Goal: Use online tool/utility: Utilize a website feature to perform a specific function

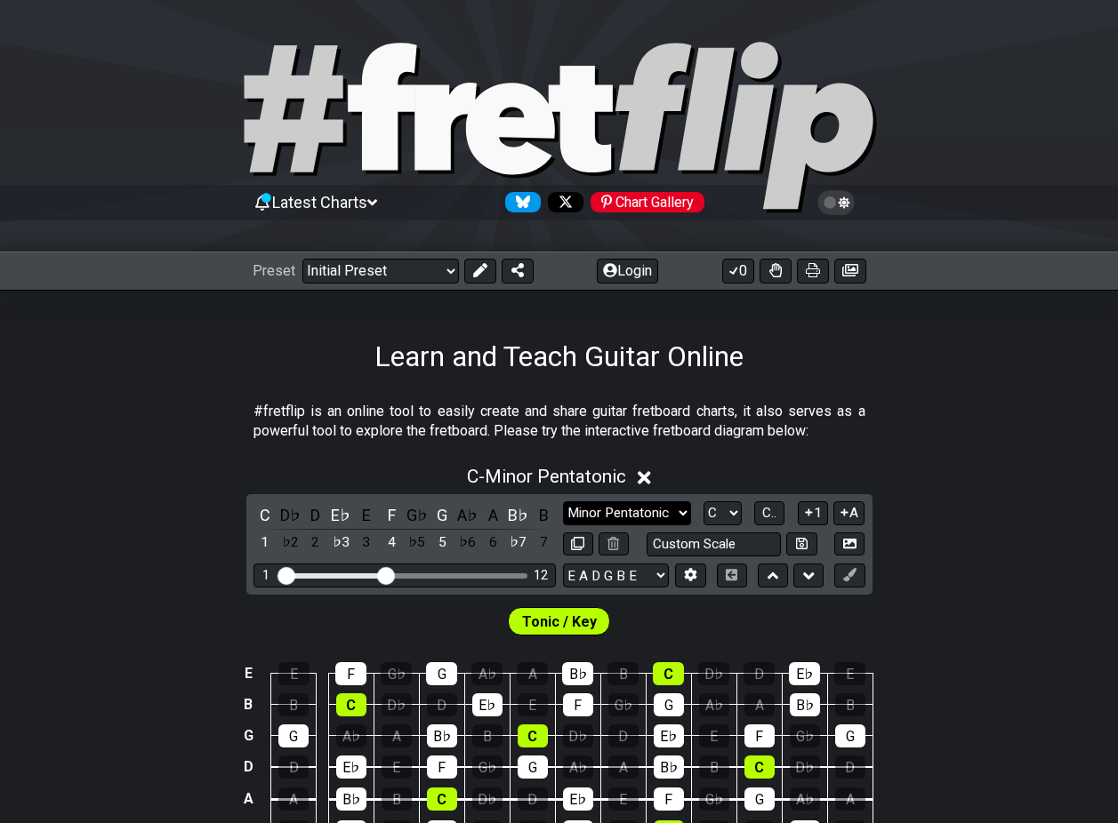
click at [677, 518] on select "Minor Pentatonic Click to edit Minor Pentatonic Major Pentatonic Minor Blues Ma…" at bounding box center [627, 514] width 128 height 24
select select "Major / [PERSON_NAME]"
click at [563, 502] on select "Minor Pentatonic Click to edit Minor Pentatonic Major Pentatonic Minor Blues Ma…" at bounding box center [627, 514] width 128 height 24
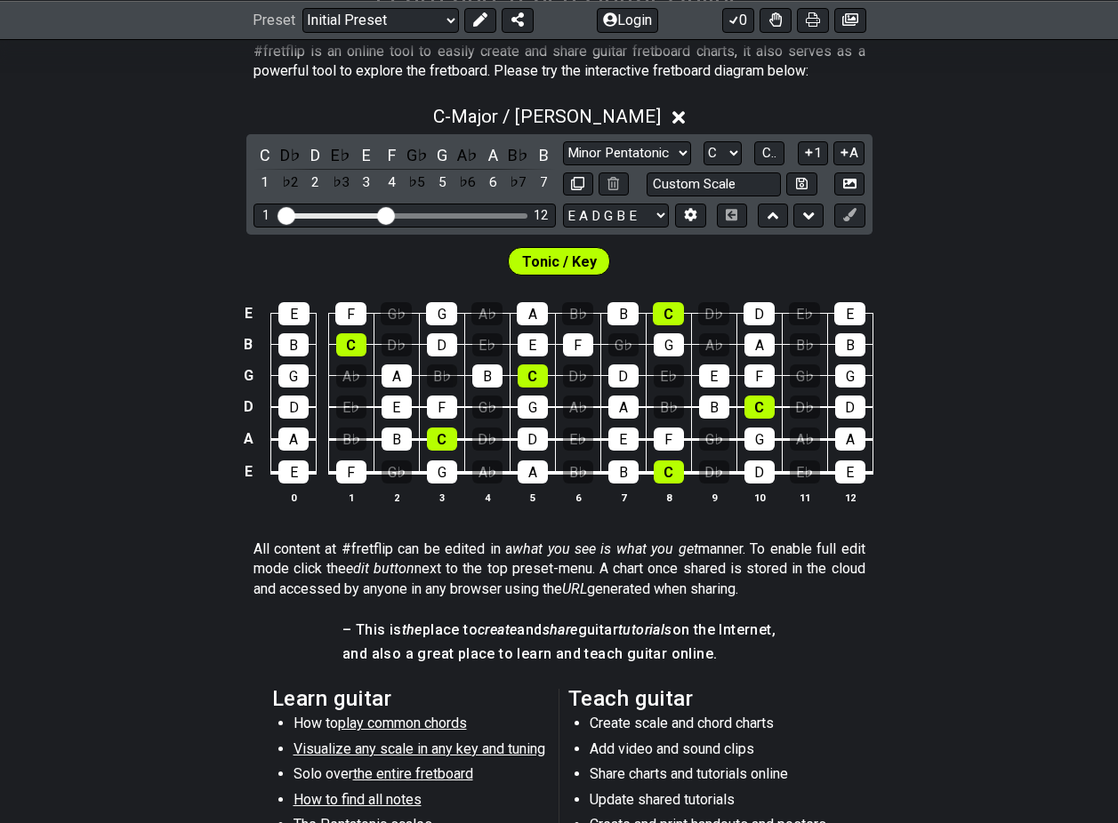
scroll to position [445, 0]
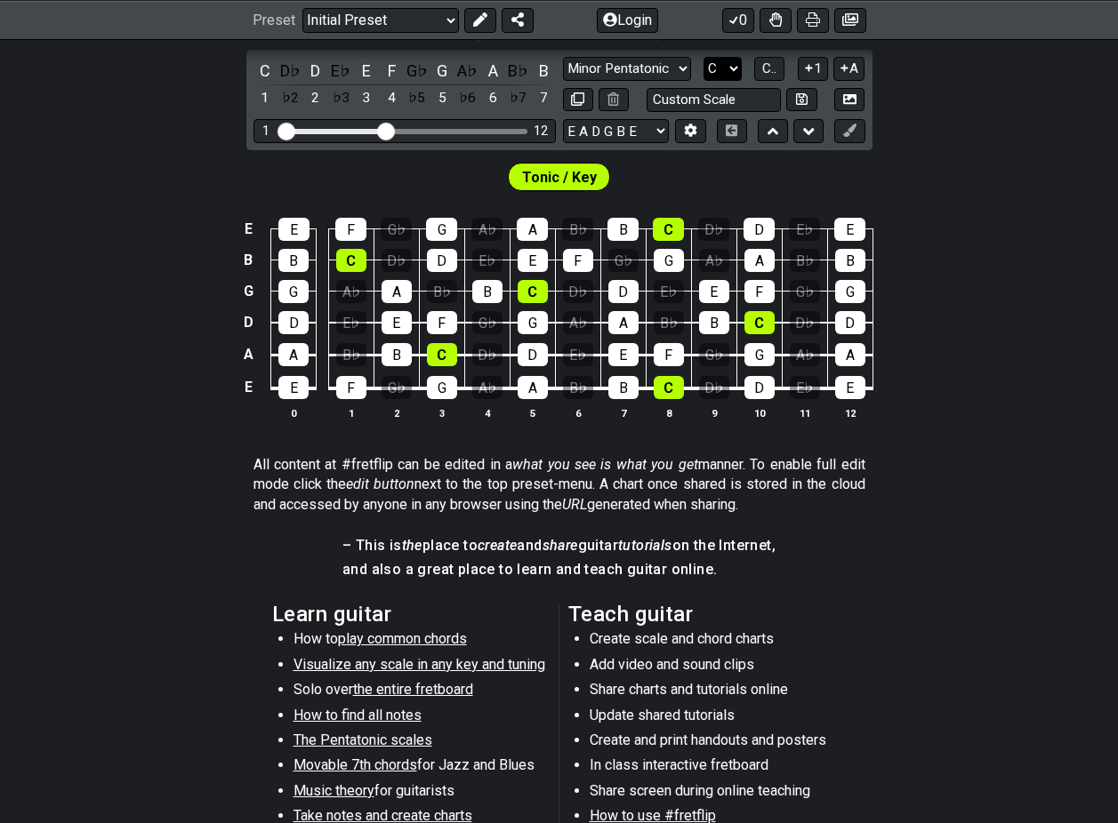
click at [731, 67] on select "A♭ A A♯ B♭ B C C♯ D♭ D D♯ E♭ E F F♯ G♭ G G♯" at bounding box center [722, 69] width 38 height 24
click at [703, 57] on select "A♭ A A♯ B♭ B C C♯ D♭ D D♯ E♭ E F F♯ G♭ G G♯" at bounding box center [722, 69] width 38 height 24
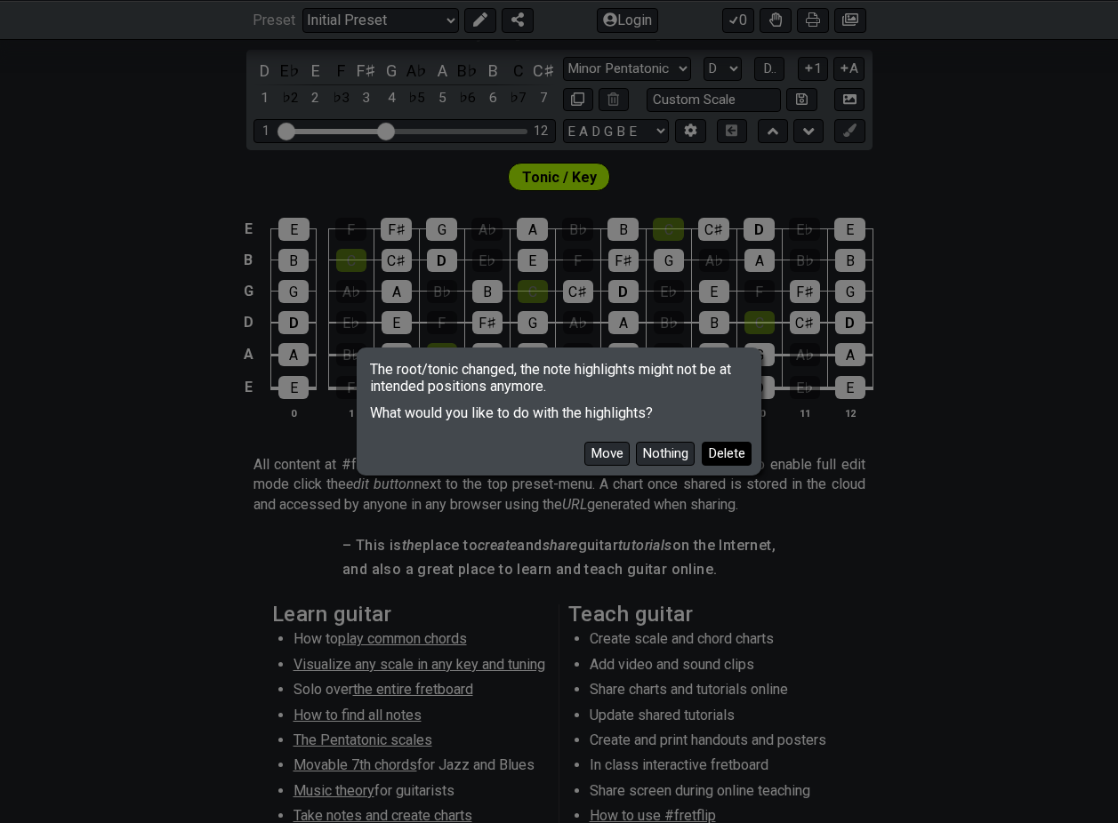
click at [711, 450] on button "Delete" at bounding box center [727, 454] width 50 height 24
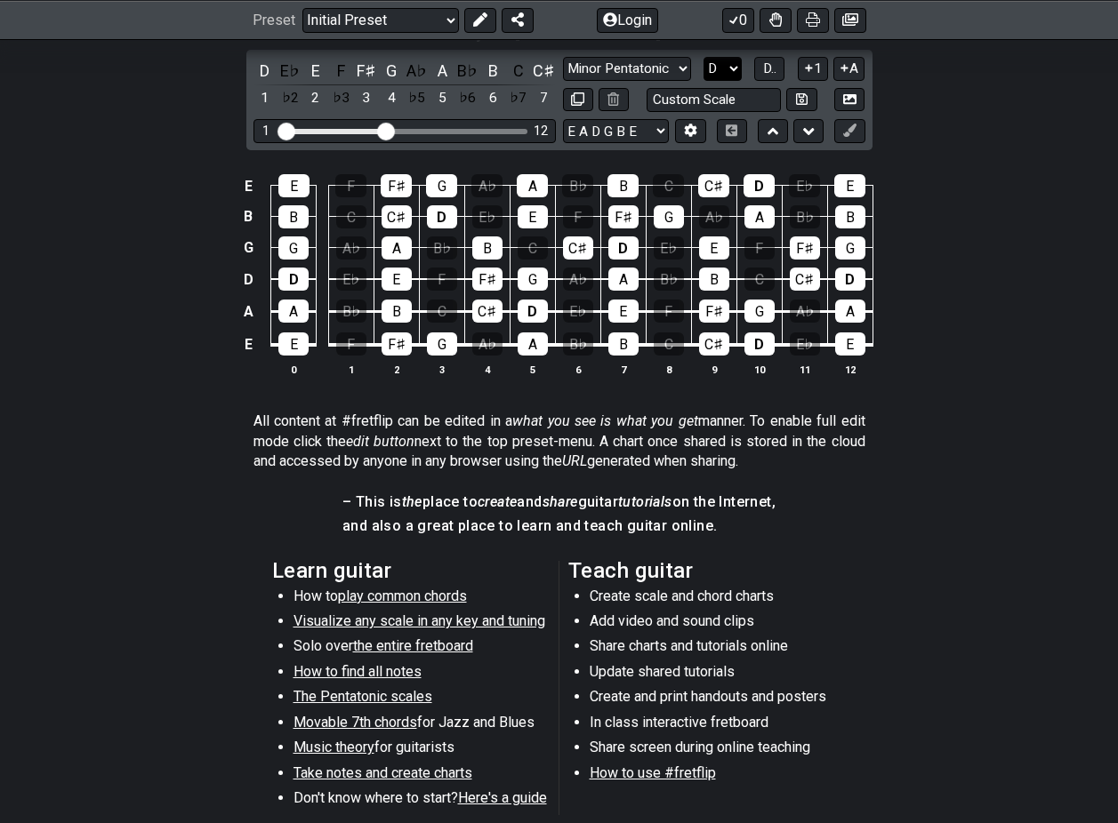
click at [731, 59] on select "A♭ A A♯ B♭ B C C♯ D♭ D D♯ E♭ E F F♯ G♭ G G♯" at bounding box center [722, 69] width 38 height 24
select select "C"
click at [703, 57] on select "A♭ A A♯ B♭ B C C♯ D♭ D D♯ E♭ E F F♯ G♭ G G♯" at bounding box center [722, 69] width 38 height 24
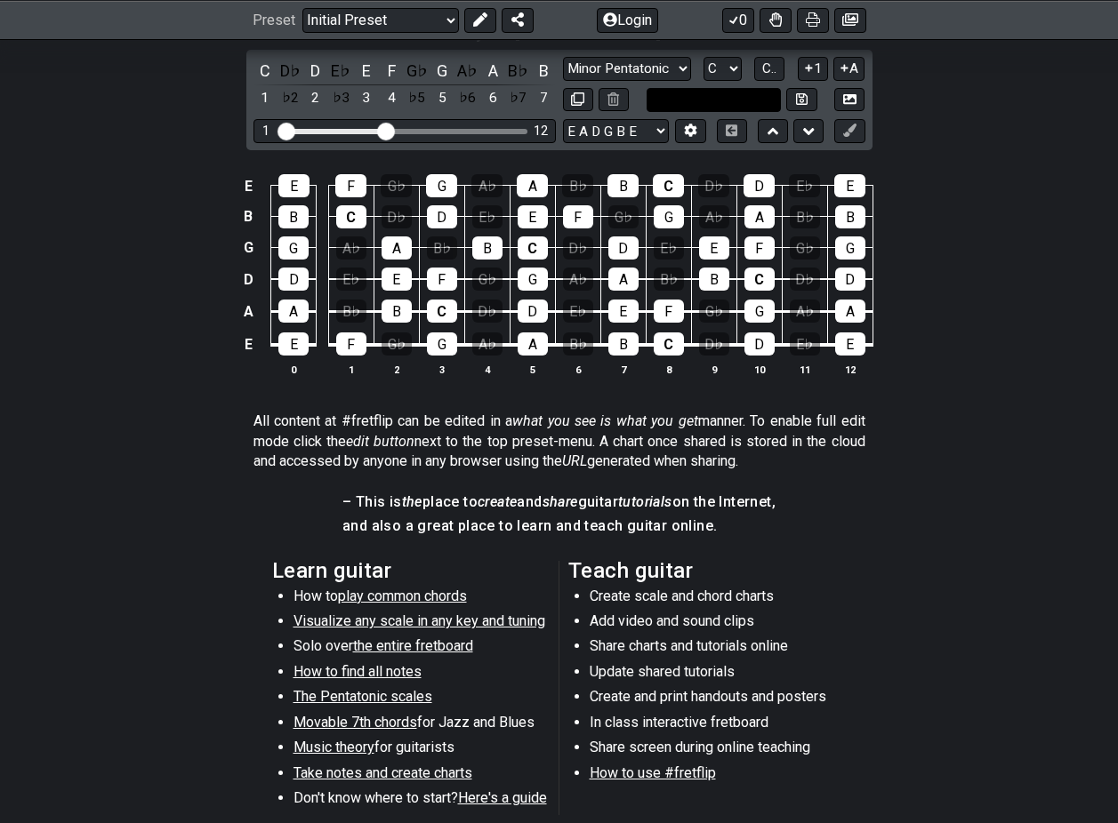
click at [727, 98] on input "text" at bounding box center [714, 100] width 135 height 24
type input "Custom Scale"
click at [720, 73] on select "A♭ A A♯ B♭ B C C♯ D♭ D D♯ E♭ E F F♯ G♭ G G♯" at bounding box center [722, 69] width 38 height 24
select select "D"
click at [703, 57] on select "A♭ A A♯ B♭ B C C♯ D♭ D D♯ E♭ E F F♯ G♭ G G♯" at bounding box center [722, 69] width 38 height 24
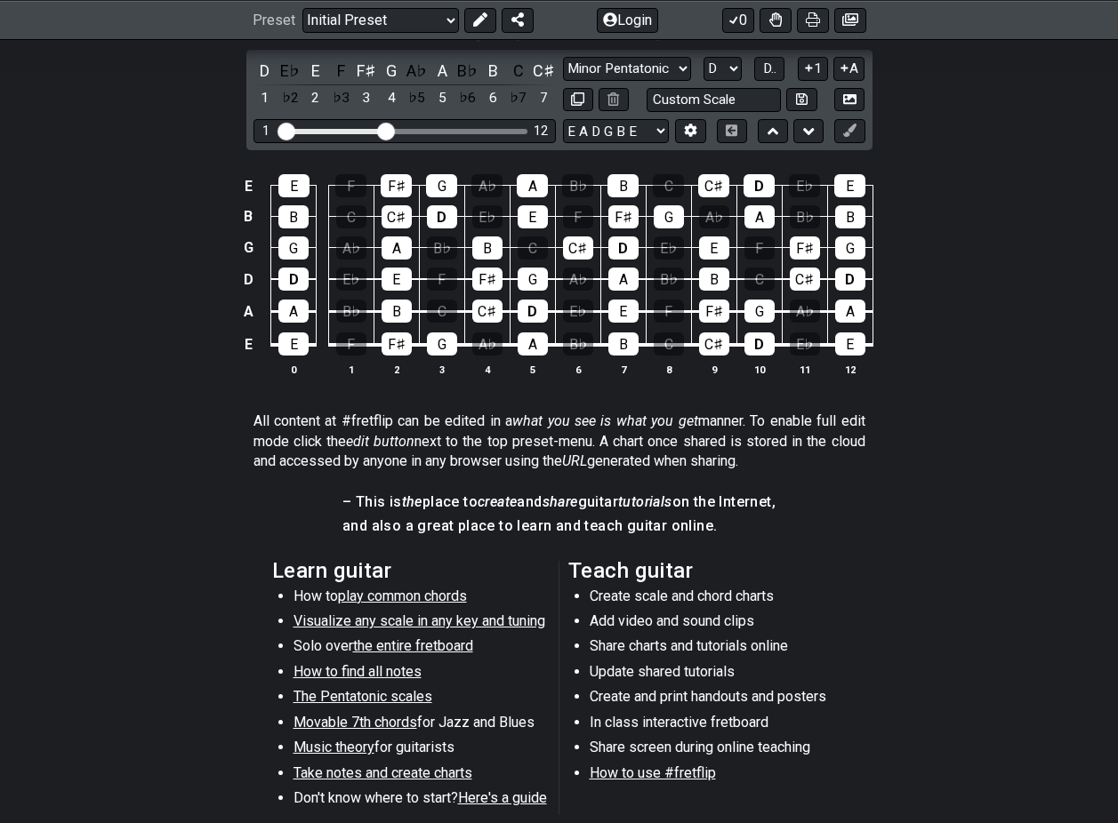
click at [397, 623] on span "Visualize any scale in any key and tuning" at bounding box center [419, 621] width 252 height 17
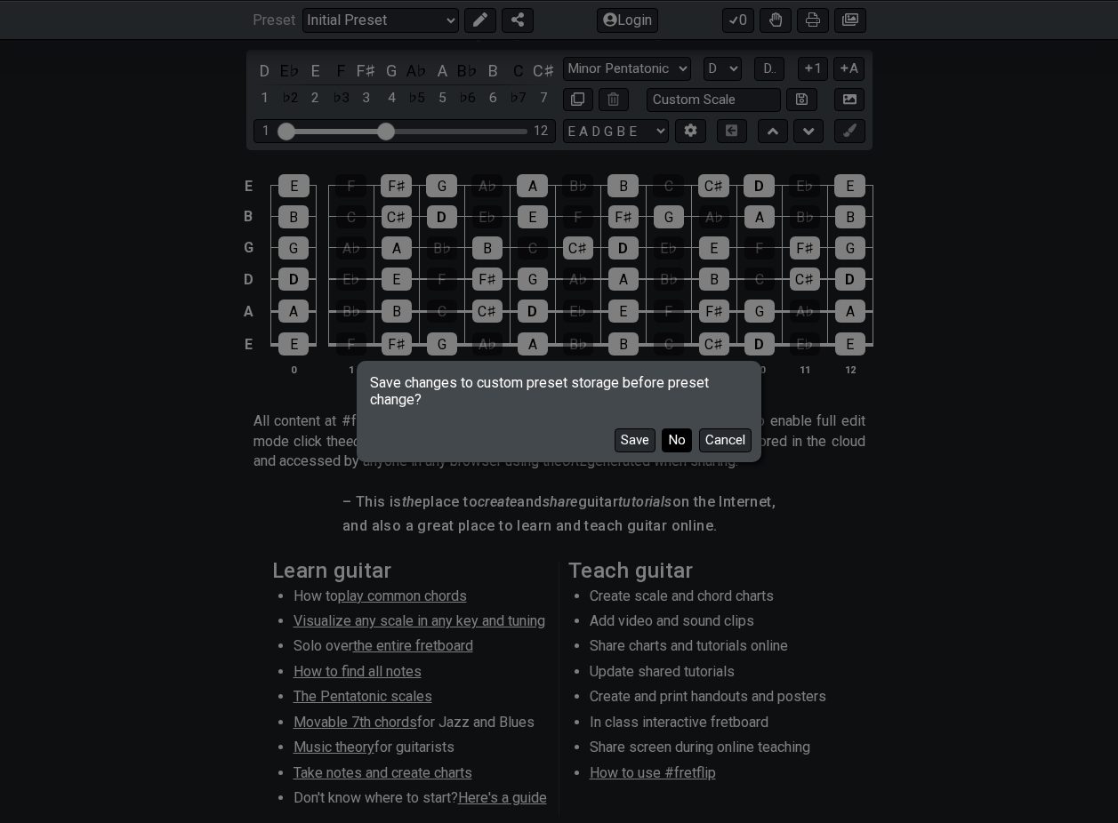
click at [677, 438] on button "No" at bounding box center [677, 441] width 30 height 24
select select "/guitar-scales"
select select "C"
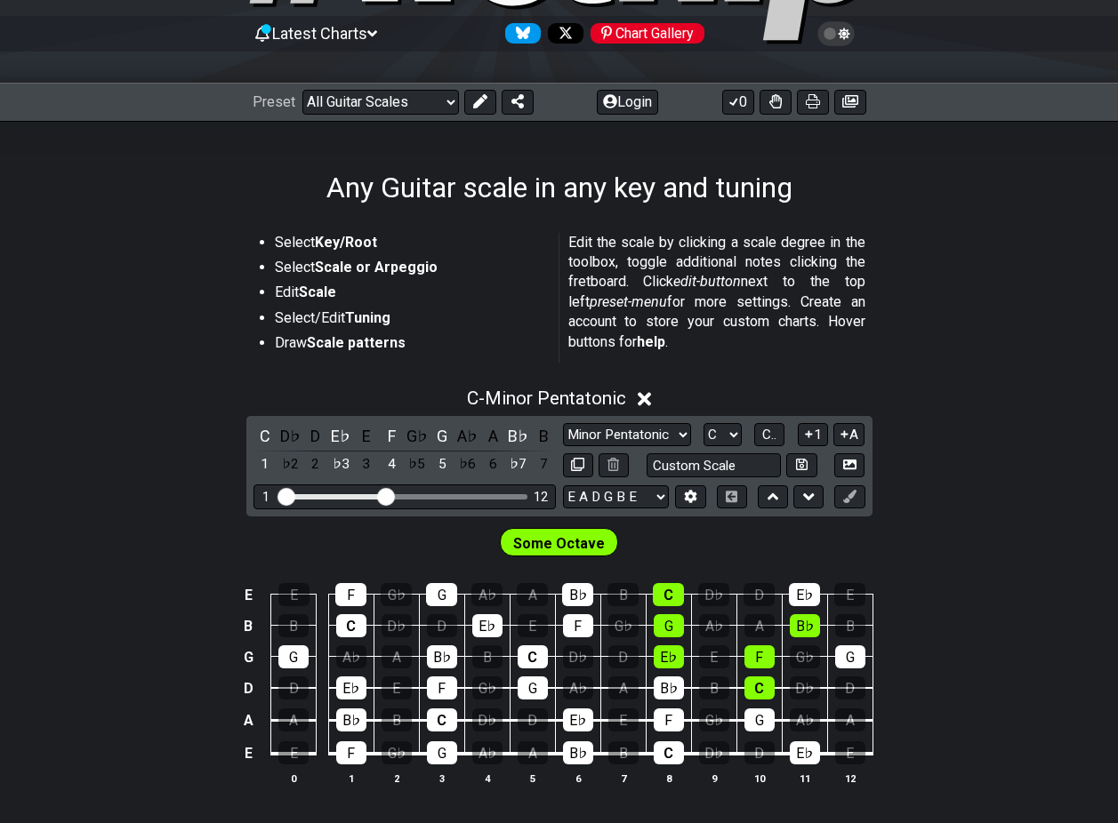
scroll to position [267, 0]
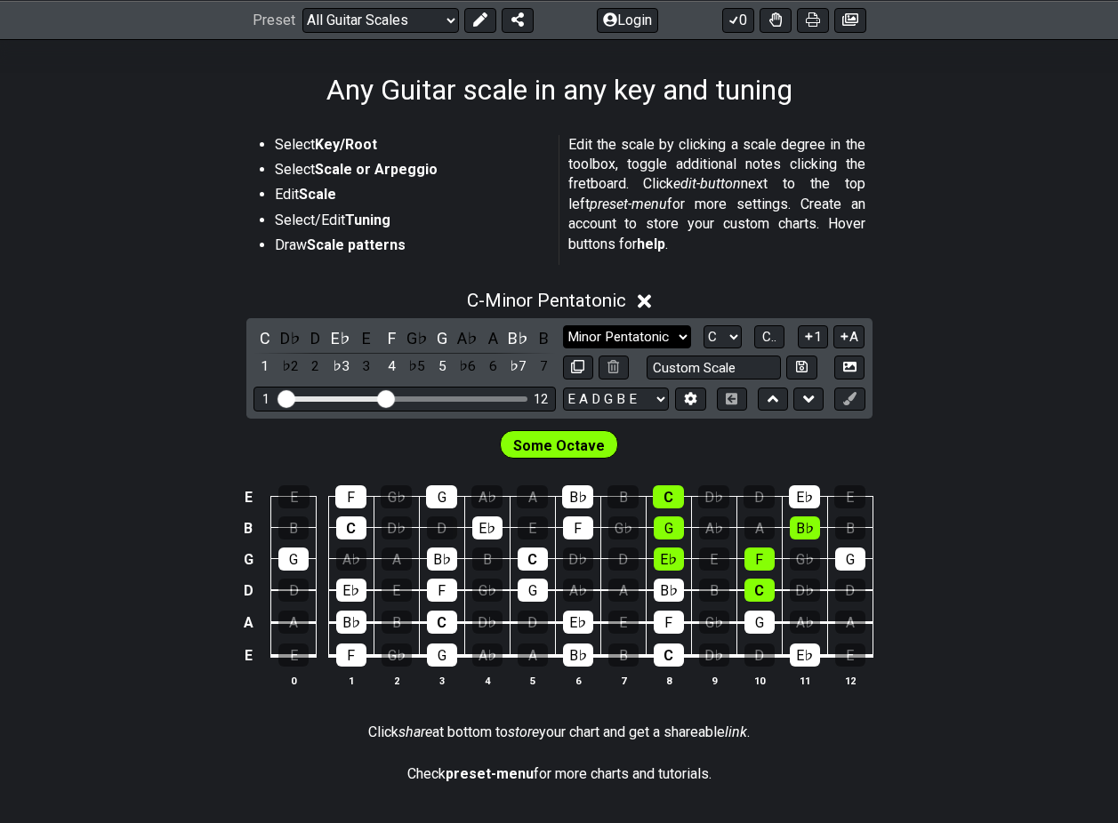
click at [629, 333] on select "Minor Pentatonic Root Minor Pentatonic Major Pentatonic Minor Blues Major Blues…" at bounding box center [627, 337] width 128 height 24
select select "Major Pentatonic"
click at [563, 325] on select "Minor Pentatonic Root Minor Pentatonic Major Pentatonic Minor Blues Major Blues…" at bounding box center [627, 337] width 128 height 24
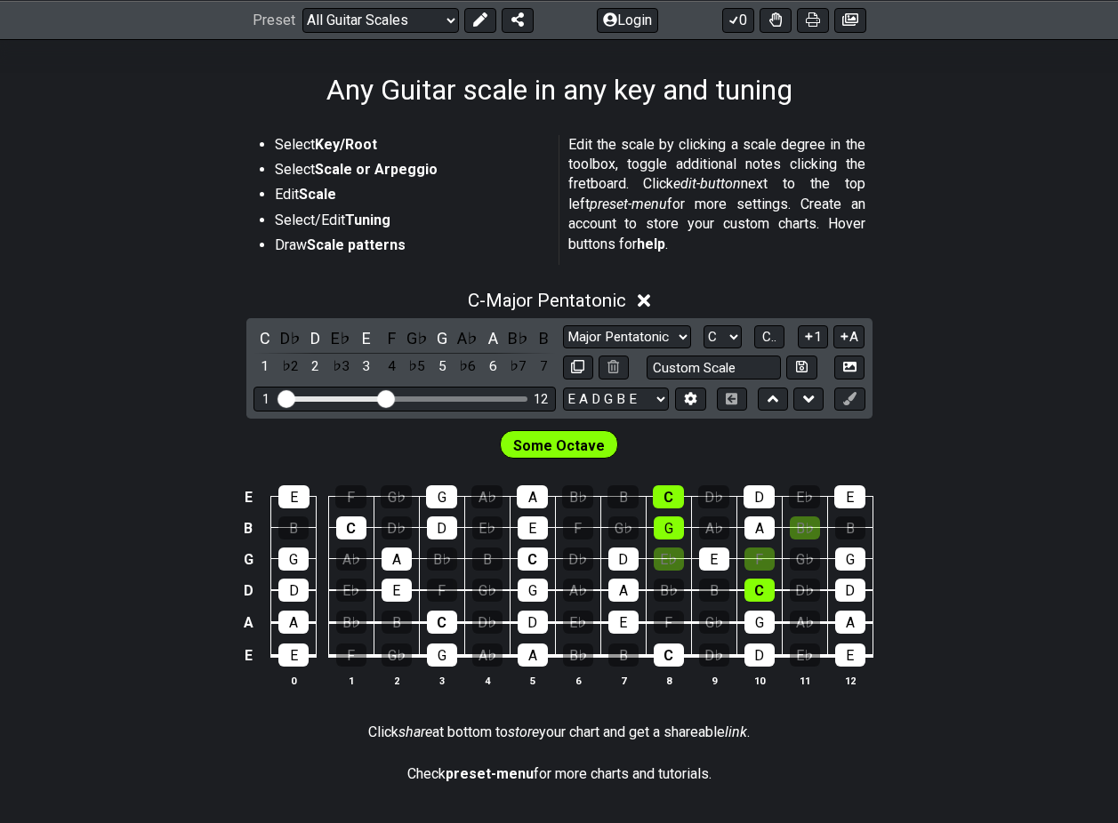
drag, startPoint x: 493, startPoint y: 126, endPoint x: 486, endPoint y: 120, distance: 9.5
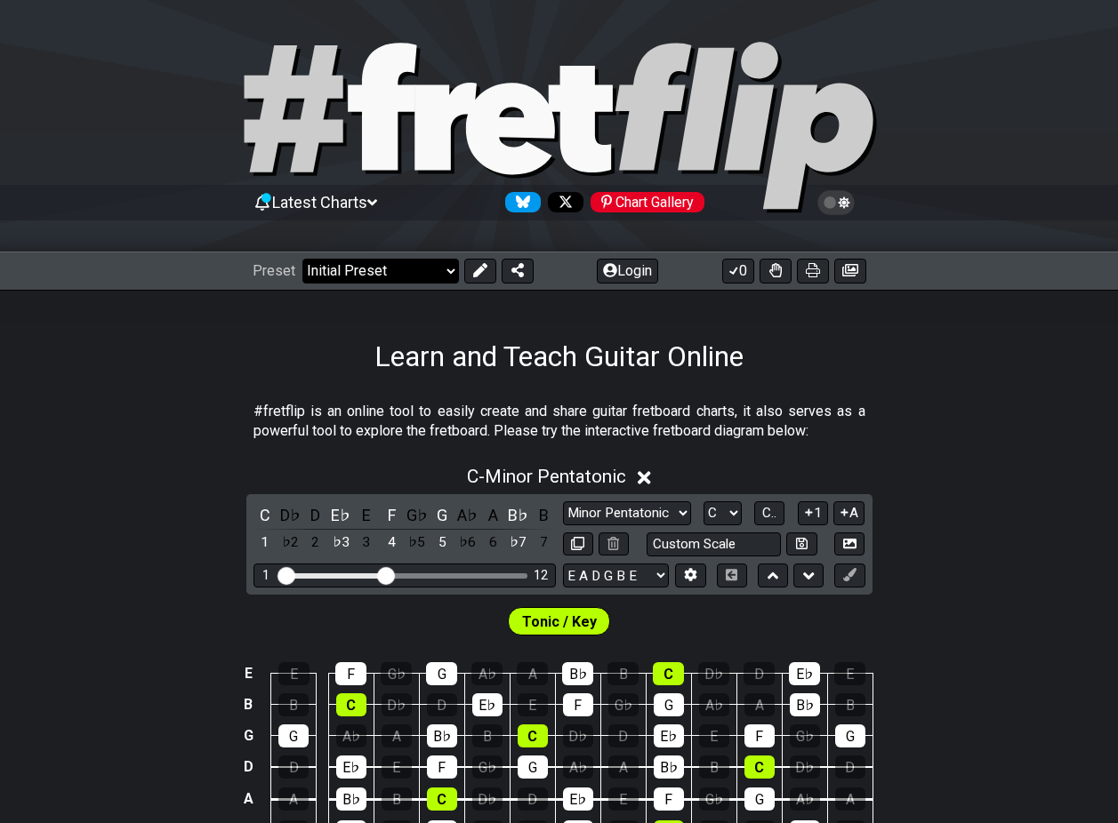
click at [401, 269] on select "Welcome to #fretflip! Initial Preset Custom Preset Minor Pentatonic Major Penta…" at bounding box center [380, 271] width 157 height 25
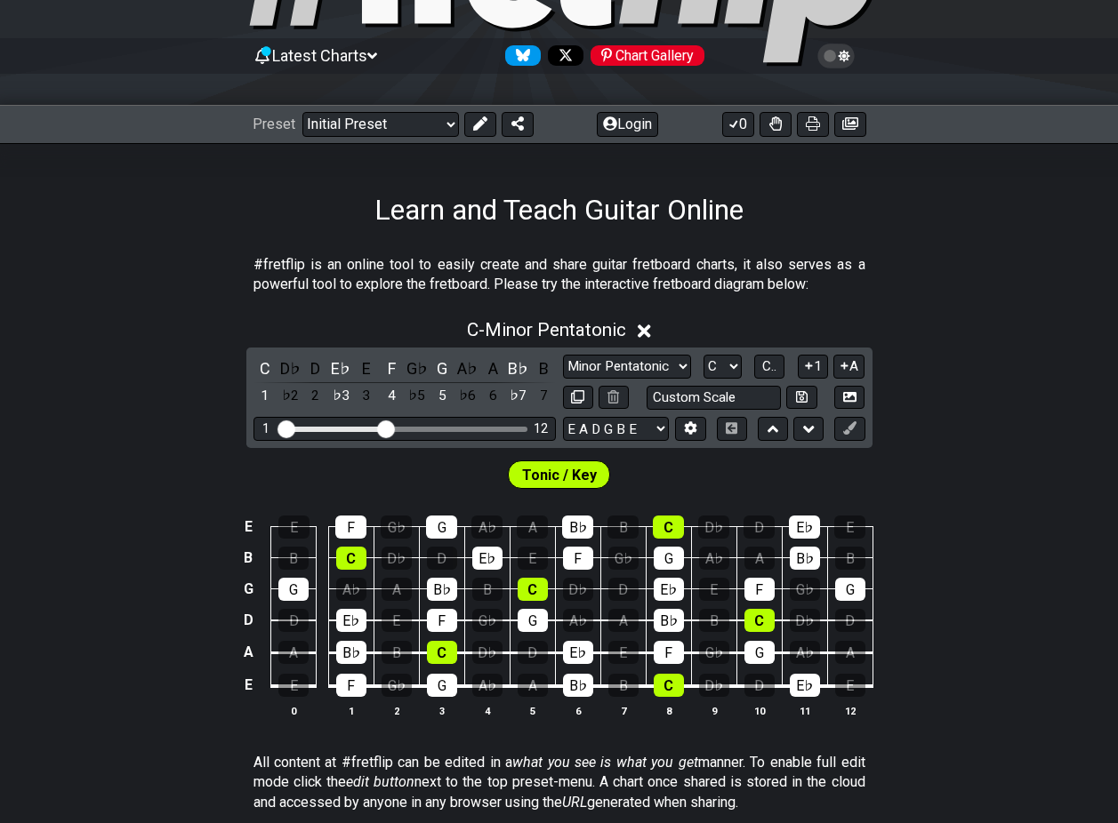
scroll to position [178, 0]
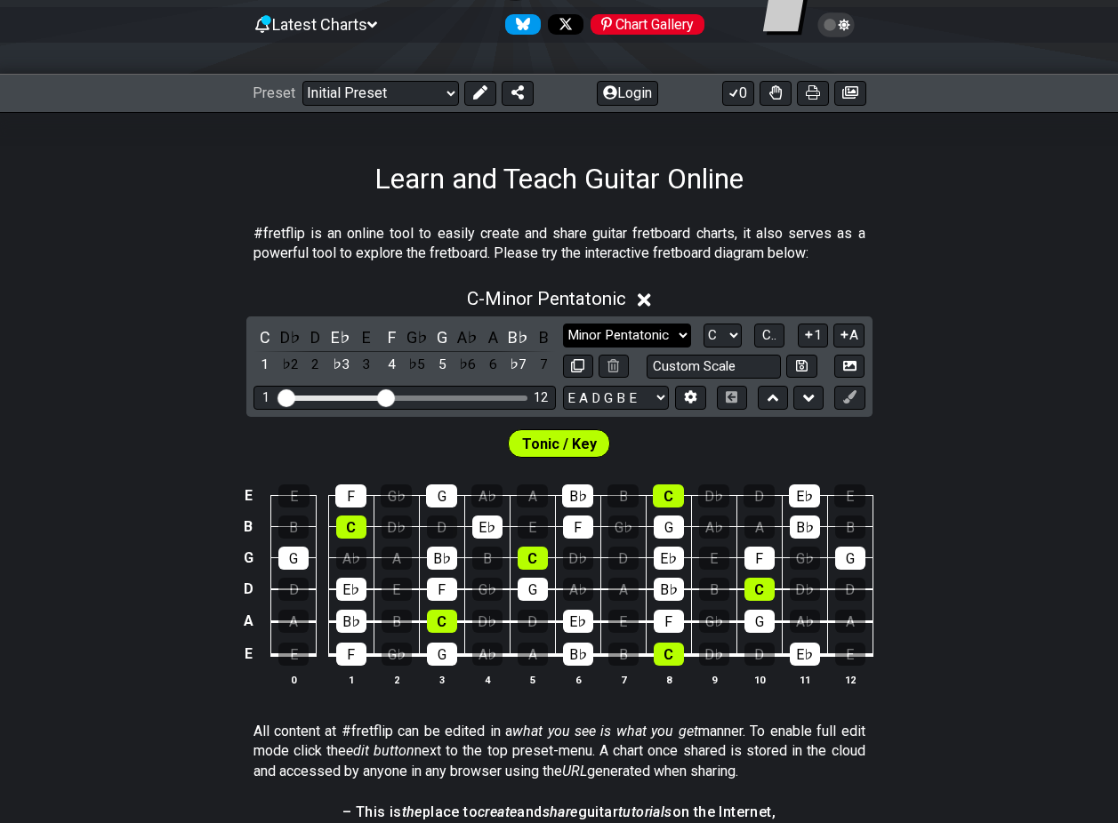
drag, startPoint x: 643, startPoint y: 337, endPoint x: 632, endPoint y: 339, distance: 10.8
click at [643, 337] on select "Minor Pentatonic Click to edit Minor Pentatonic Major Pentatonic Minor Blues Ma…" at bounding box center [627, 336] width 128 height 24
click at [563, 324] on select "Minor Pentatonic Click to edit Minor Pentatonic Major Pentatonic Minor Blues Ma…" at bounding box center [627, 336] width 128 height 24
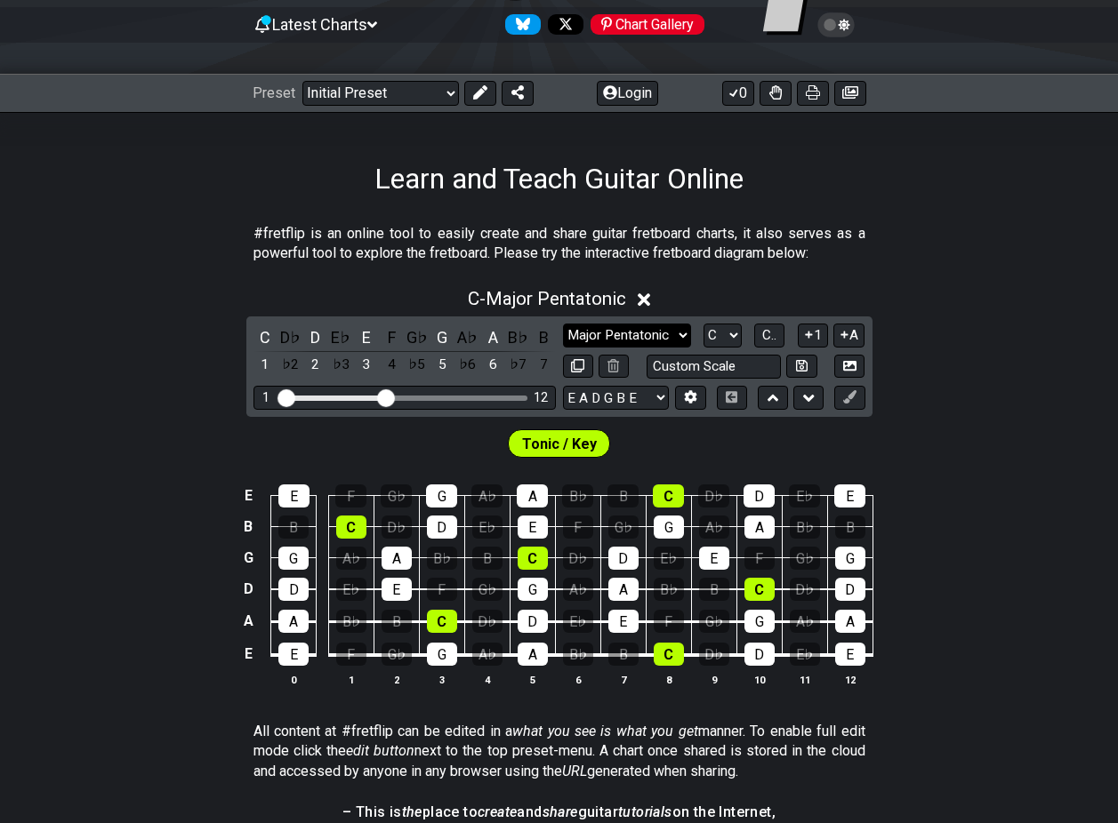
click at [626, 337] on select "Minor Pentatonic Click to edit Minor Pentatonic Major Pentatonic Minor Blues Ma…" at bounding box center [627, 336] width 128 height 24
click at [563, 324] on select "Minor Pentatonic Click to edit Minor Pentatonic Major Pentatonic Minor Blues Ma…" at bounding box center [627, 336] width 128 height 24
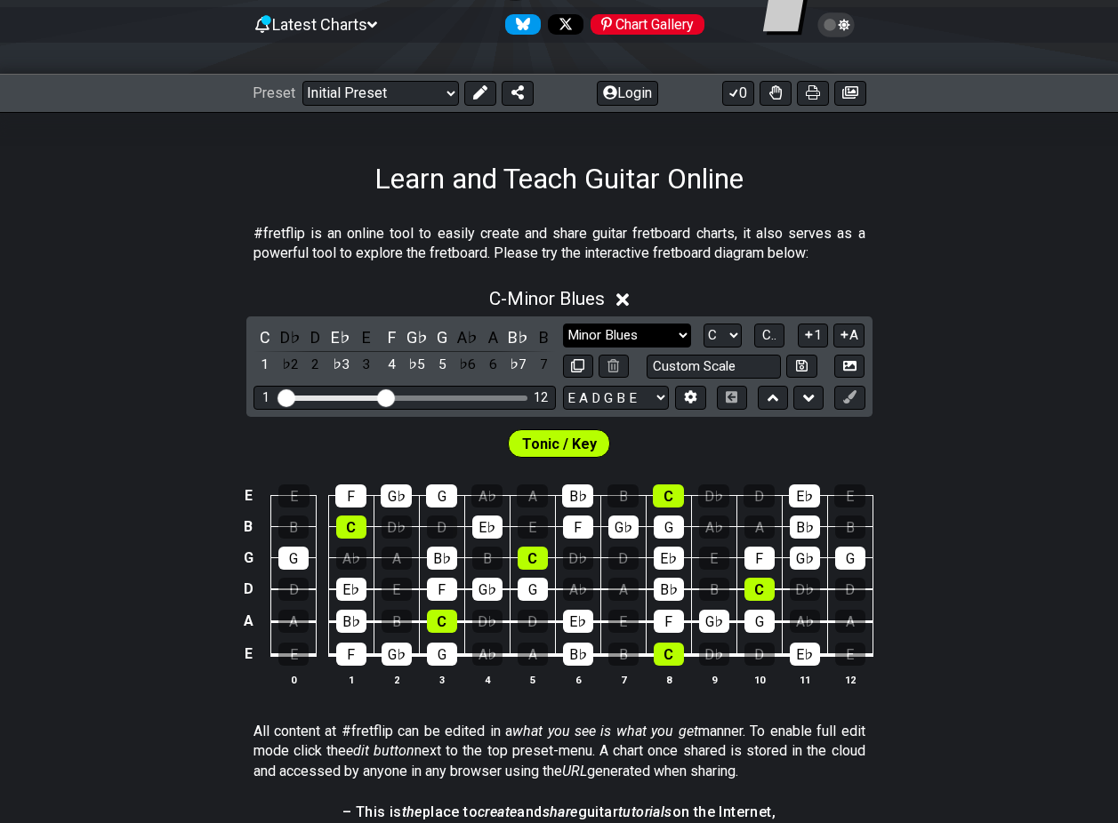
click at [670, 330] on select "Minor Pentatonic Click to edit Minor Pentatonic Major Pentatonic Minor Blues Ma…" at bounding box center [627, 336] width 128 height 24
click at [563, 324] on select "Minor Pentatonic Click to edit Minor Pentatonic Major Pentatonic Minor Blues Ma…" at bounding box center [627, 336] width 128 height 24
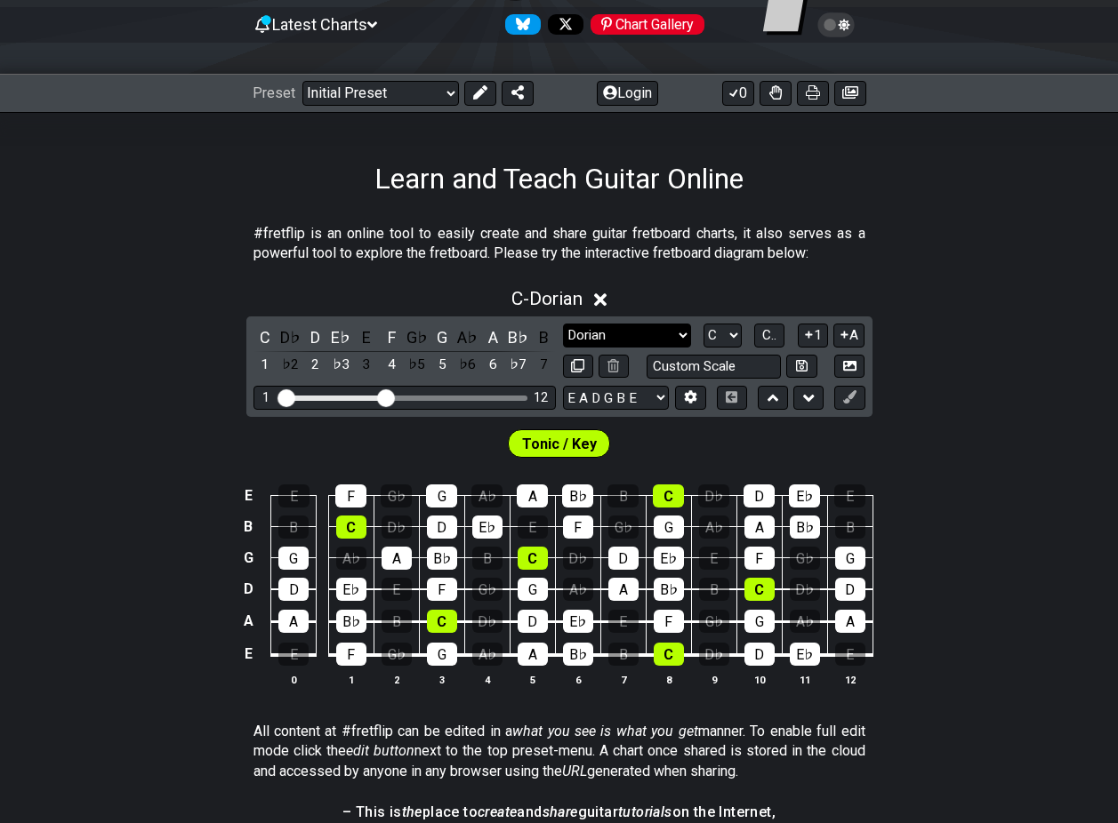
click at [658, 336] on select "Minor Pentatonic Click to edit Minor Pentatonic Major Pentatonic Minor Blues Ma…" at bounding box center [627, 336] width 128 height 24
select select "Major / [PERSON_NAME]"
click at [563, 324] on select "Minor Pentatonic Click to edit Minor Pentatonic Major Pentatonic Minor Blues Ma…" at bounding box center [627, 336] width 128 height 24
